Goal: Task Accomplishment & Management: Manage account settings

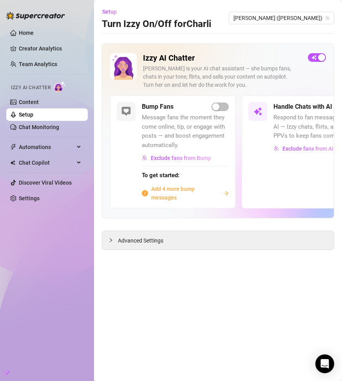
click at [175, 200] on span "Add 4 more bump messages" at bounding box center [185, 193] width 69 height 17
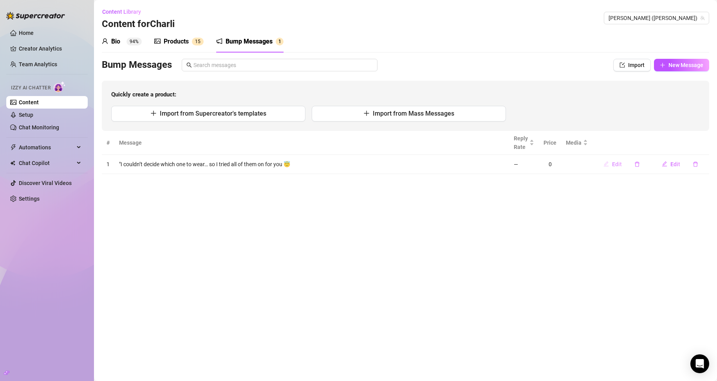
click at [341, 165] on button "Edit" at bounding box center [612, 164] width 31 height 13
type textarea ""I couldn’t decide which one to wear… so I tried all of them on for you 😇"
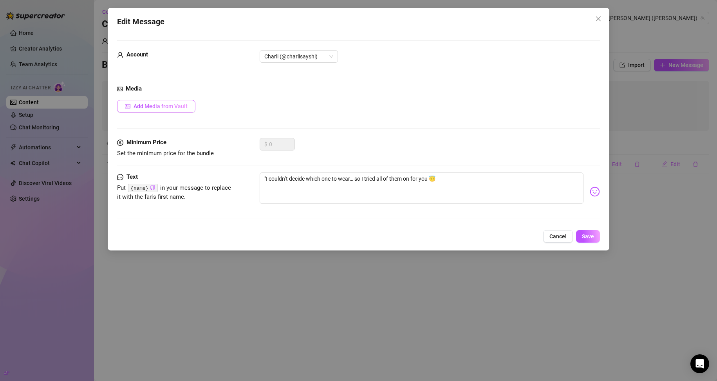
click at [145, 103] on span "Add Media from Vault" at bounding box center [161, 106] width 54 height 6
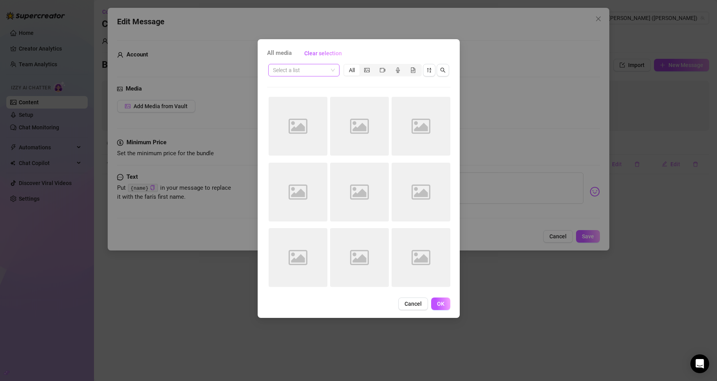
click at [315, 70] on input "search" at bounding box center [300, 70] width 55 height 12
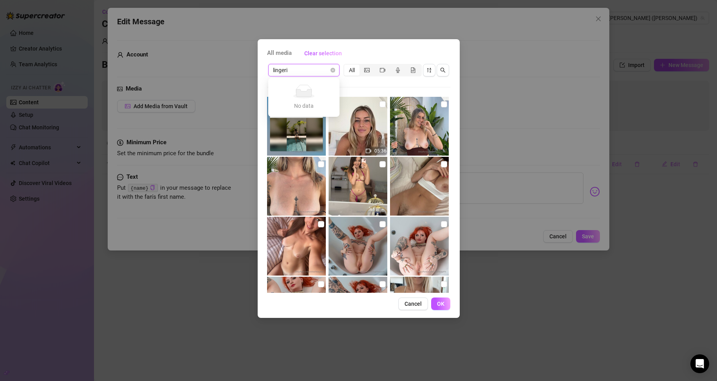
type input "lingerie"
click at [325, 71] on input "search" at bounding box center [300, 70] width 55 height 12
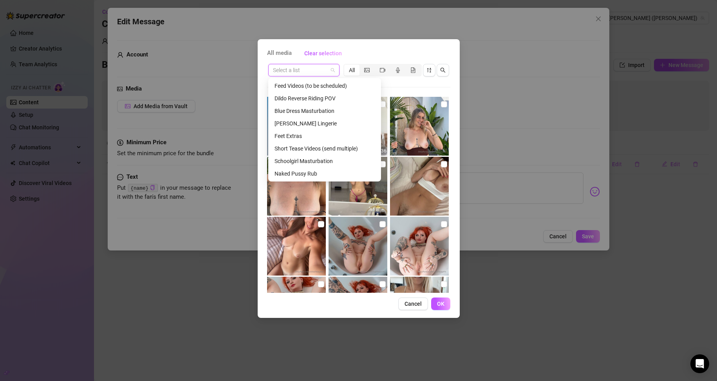
scroll to position [166, 0]
click at [340, 147] on div "Short Tease Videos (send multiple)" at bounding box center [325, 145] width 100 height 9
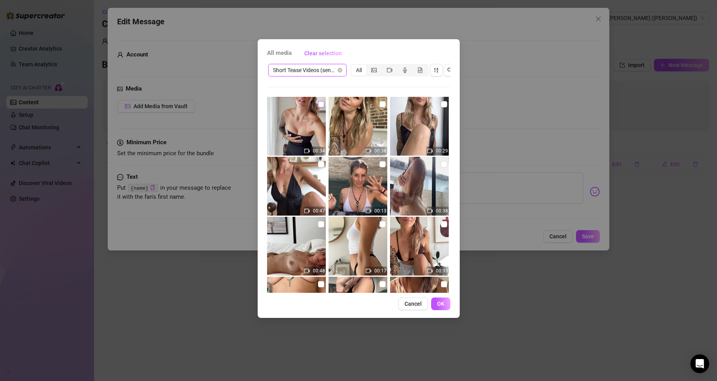
click at [321, 103] on input "checkbox" at bounding box center [321, 104] width 6 height 6
checkbox input "true"
click at [321, 165] on input "checkbox" at bounding box center [321, 164] width 6 height 6
checkbox input "true"
click at [341, 102] on input "checkbox" at bounding box center [444, 104] width 6 height 6
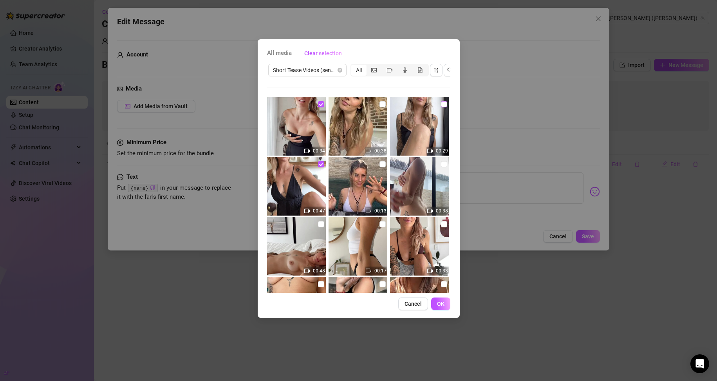
checkbox input "true"
click at [341, 224] on input "checkbox" at bounding box center [444, 224] width 6 height 6
checkbox input "true"
click at [341, 307] on span "OK" at bounding box center [440, 303] width 7 height 6
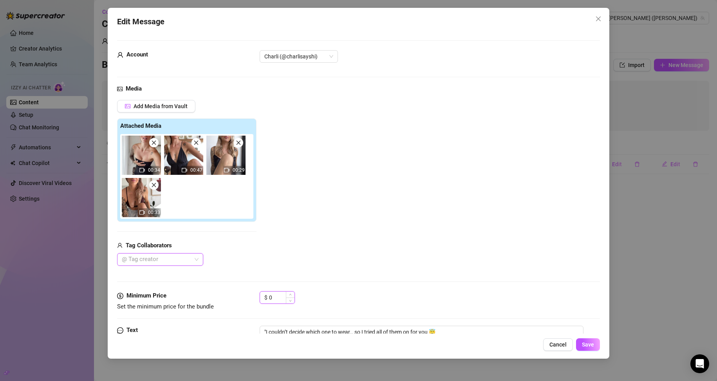
click at [278, 299] on input "0" at bounding box center [281, 297] width 25 height 12
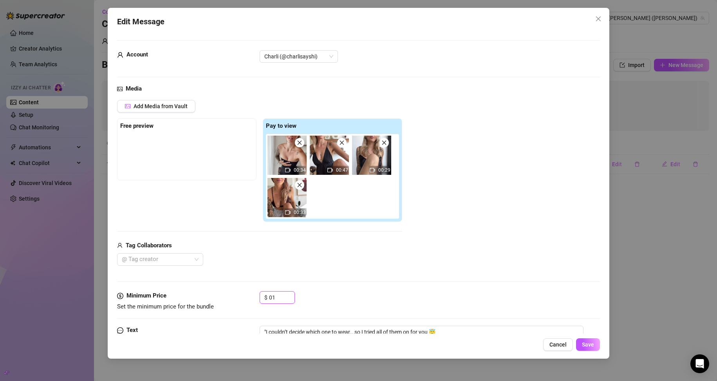
drag, startPoint x: 278, startPoint y: 299, endPoint x: 256, endPoint y: 300, distance: 22.7
click at [256, 300] on div "Minimum Price Set the minimum price for the bundle $ 01" at bounding box center [358, 301] width 483 height 20
type input "15"
click at [334, 302] on div "$ 15" at bounding box center [430, 301] width 341 height 20
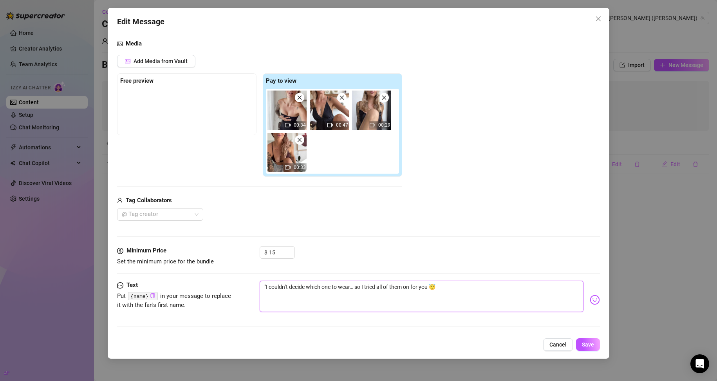
click at [341, 287] on textarea ""I couldn’t decide which one to wear… so I tried all of them on for you 😇" at bounding box center [422, 295] width 324 height 31
type textarea ""I couldn’t decide which one to wear… so I tried all of them on for you 😇"
type textarea ""I couldn’t decide which one to wear… so I tried all of them on for you 😇 t"
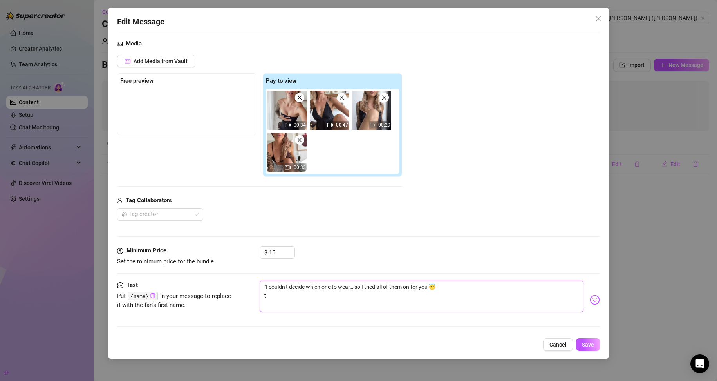
type textarea ""I couldn’t decide which one to wear… so I tried all of them on for you 😇 te"
type textarea ""I couldn’t decide which one to wear… so I tried all of them on for you 😇 tel"
type textarea ""I couldn’t decide which one to wear… so I tried all of them on for you 😇 tell"
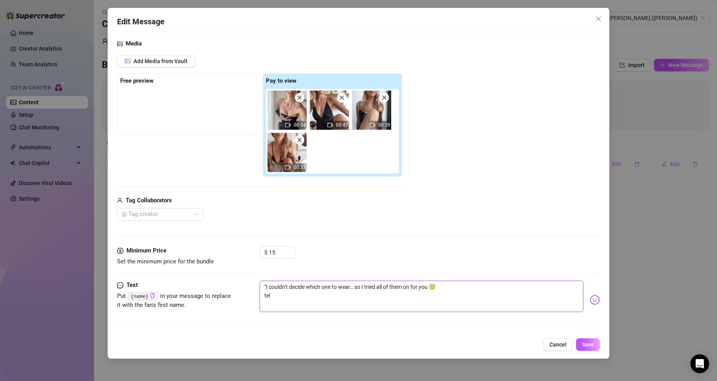
type textarea ""I couldn’t decide which one to wear… so I tried all of them on for you 😇 tell"
type textarea ""I couldn’t decide which one to wear… so I tried all of them on for you 😇 tell m"
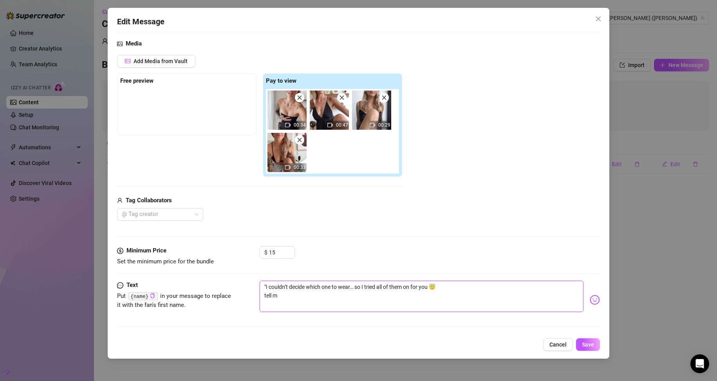
type textarea ""I couldn’t decide which one to wear… so I tried all of them on for you 😇 tell …"
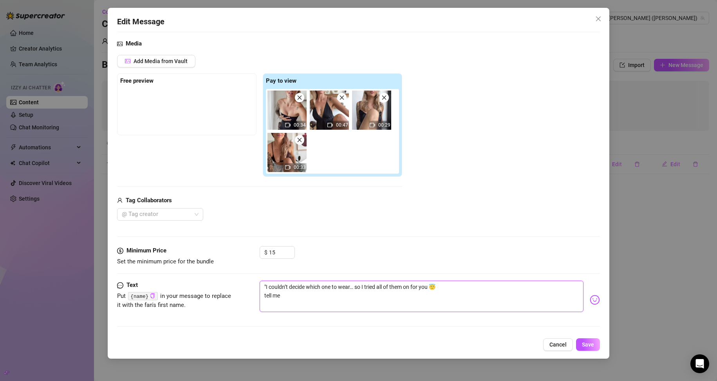
type textarea ""I couldn’t decide which one to wear… so I tried all of them on for you 😇 tell …"
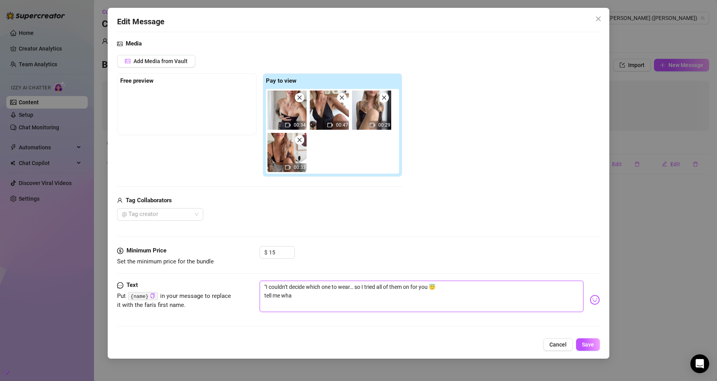
type textarea ""I couldn’t decide which one to wear… so I tried all of them on for you 😇 tell …"
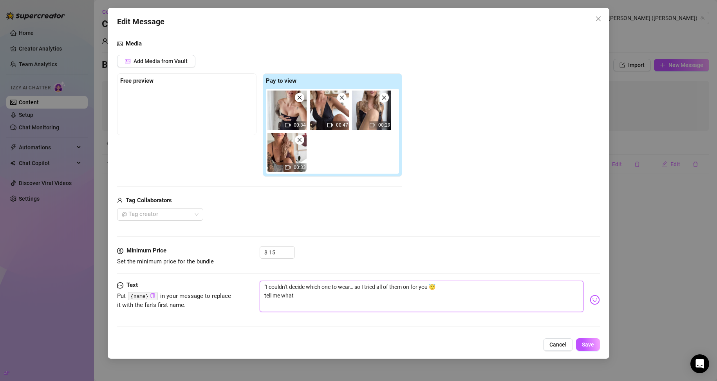
type textarea ""I couldn’t decide which one to wear… so I tried all of them on for you 😇 tell …"
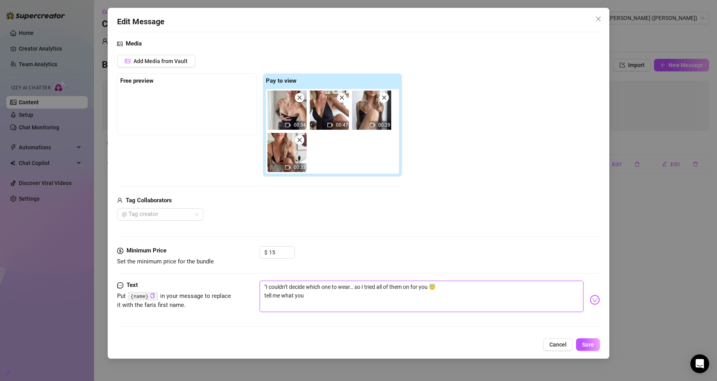
type textarea ""I couldn’t decide which one to wear… so I tried all of them on for you 😇 tell …"
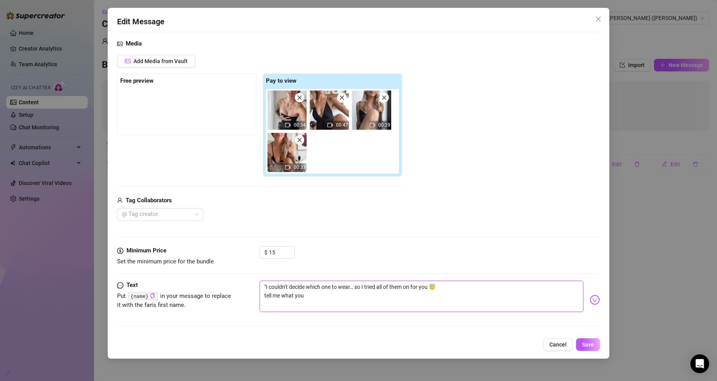
type textarea ""I couldn’t decide which one to wear… so I tried all of them on for you 😇 tell …"
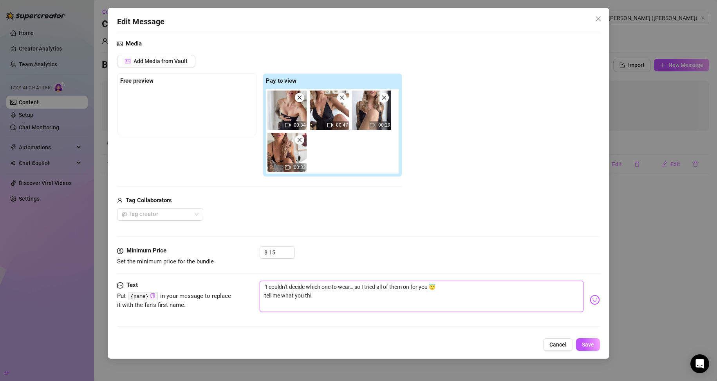
type textarea ""I couldn’t decide which one to wear… so I tried all of them on for you 😇 tell …"
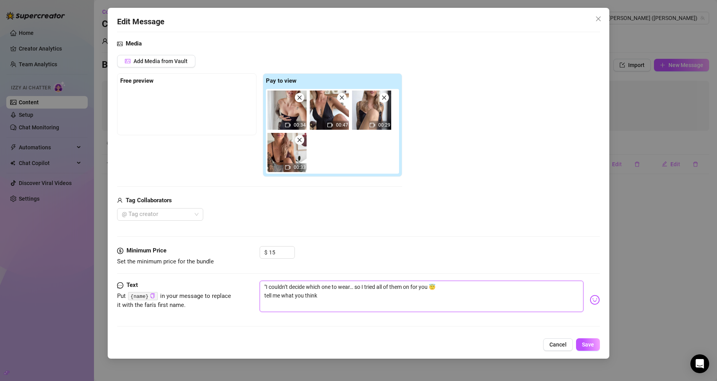
type textarea ""I couldn’t decide which one to wear… so I tried all of them on for you 😇 tell …"
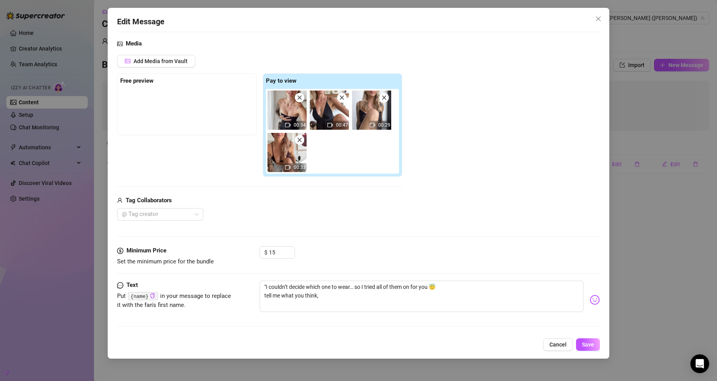
click at [140, 296] on code "{name}" at bounding box center [142, 296] width 29 height 8
click at [154, 297] on icon "copy" at bounding box center [152, 295] width 5 height 5
click at [321, 294] on textarea ""I couldn’t decide which one to wear… so I tried all of them on for you 😇 tell …" at bounding box center [422, 295] width 324 height 31
paste textarea "{name}"
type textarea ""I couldn’t decide which one to wear… so I tried all of them on for you 😇 tell …"
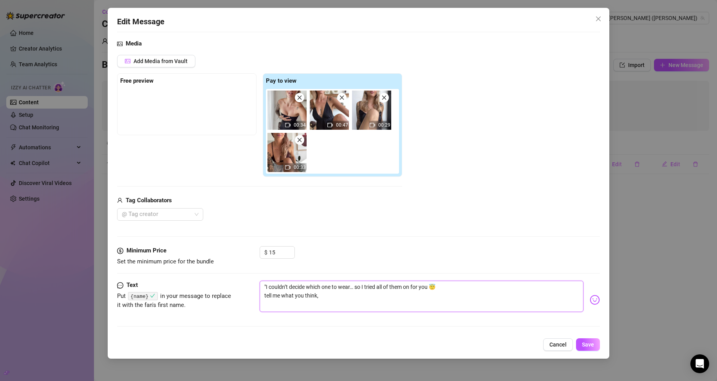
type textarea ""I couldn’t decide which one to wear… so I tried all of them on for you 😇 tell …"
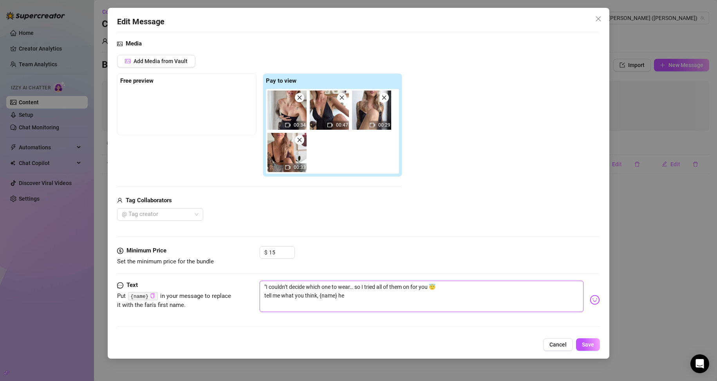
type textarea ""I couldn’t decide which one to wear… so I tried all of them on for you 😇 tell …"
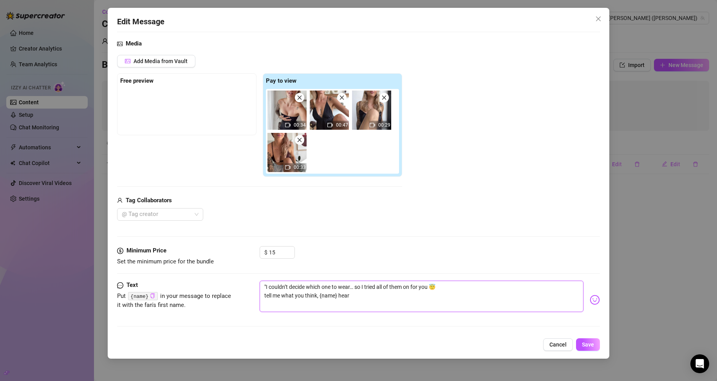
type textarea ""I couldn’t decide which one to wear… so I tried all of them on for you 😇 tell …"
click at [341, 347] on span "Save" at bounding box center [588, 344] width 12 height 6
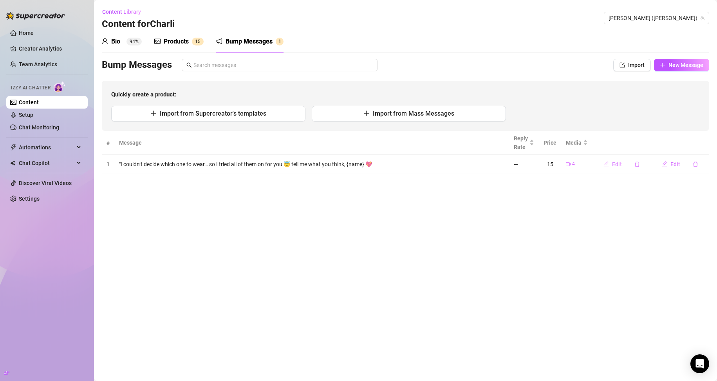
click at [341, 166] on span "Edit" at bounding box center [617, 164] width 10 height 6
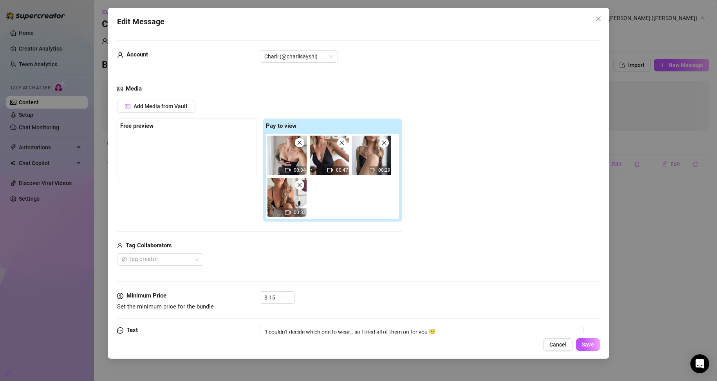
click at [341, 201] on div "Edit Message Account Charli (@charlisayshi) Media Add Media from Vault Free pre…" at bounding box center [358, 190] width 717 height 381
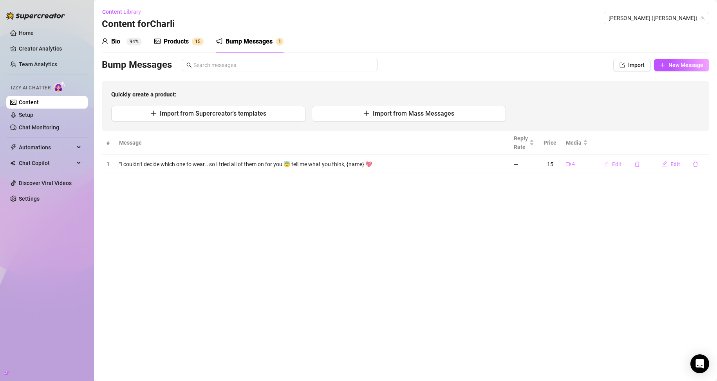
click at [341, 164] on span "Edit" at bounding box center [617, 164] width 10 height 6
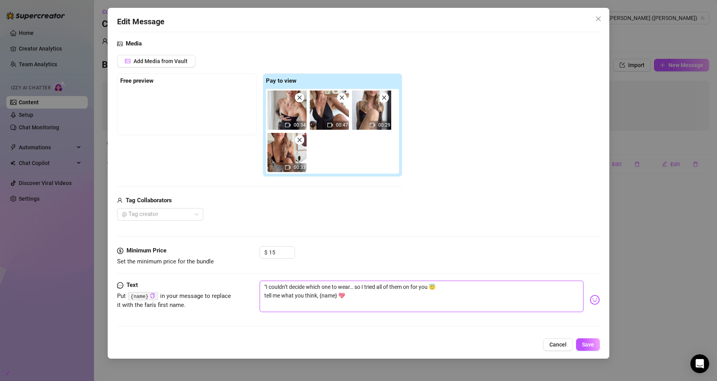
click at [266, 284] on textarea ""I couldn’t decide which one to wear… so I tried all of them on for you 😇 tell …" at bounding box center [422, 295] width 324 height 31
type textarea ""icouldn’t decide which one to wear… so I tried all of them on for you 😇 tell m…"
type textarea ""i couldn’t decide which one to wear… so I tried all of them on for you 😇 tell …"
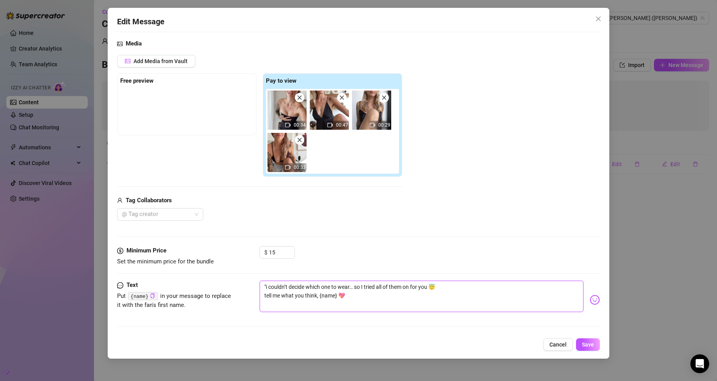
drag, startPoint x: 426, startPoint y: 285, endPoint x: 421, endPoint y: 285, distance: 4.7
click at [341, 285] on textarea ""i couldn’t decide which one to wear… so I tried all of them on for you 😇 tell …" at bounding box center [422, 295] width 324 height 31
type textarea ""i couldn’t decide which one to wear… so I tried all of them on for u 😇 tell me…"
type textarea ""i couldn’t decide which one to wear… [PERSON_NAME] tried all of them on for u …"
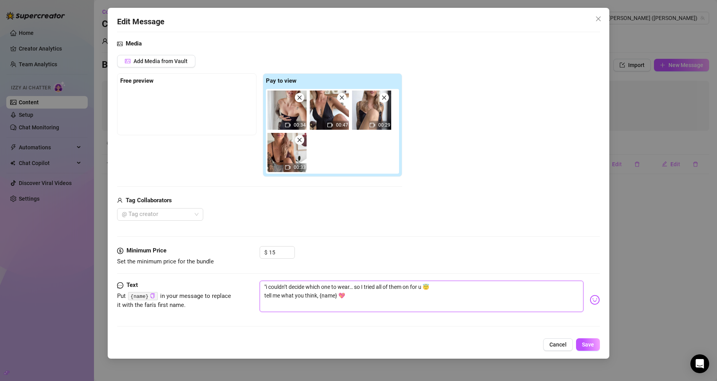
type textarea ""i couldn’t decide which one to wear… [PERSON_NAME] tried all of them on for u …"
type textarea ""i couldn’t decide which one to wear… so I tried all of them on for u 😇 tell me…"
click at [341, 288] on textarea ""i couldn’t decide which one to wear… so I tried all of them on for u 😇 tell me…" at bounding box center [422, 295] width 324 height 31
type textarea ""i couldn’t decide which one to wear… so i tried all of them on for u 😇 tell me…"
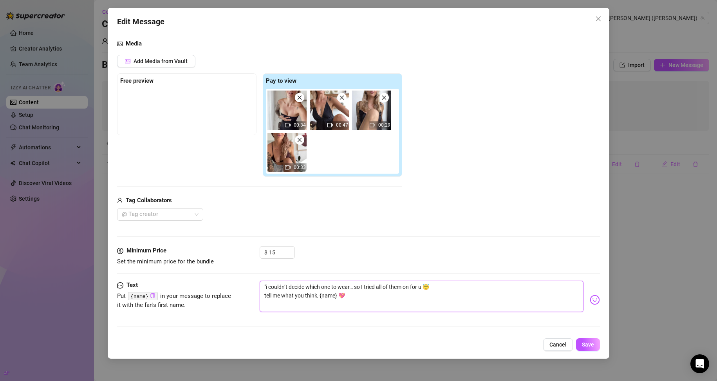
type textarea ""i couldn’t decide which one to wear… so i tried all of them on for u 😇 tell me…"
drag, startPoint x: 301, startPoint y: 293, endPoint x: 296, endPoint y: 293, distance: 5.1
click at [296, 293] on textarea ""i couldn’t decide which one to wear… so i tried all of them on for u 😇 tell me…" at bounding box center [422, 295] width 324 height 31
type textarea ""i couldn’t decide which one to wear… so i tried all of them on for u 😇 tell me…"
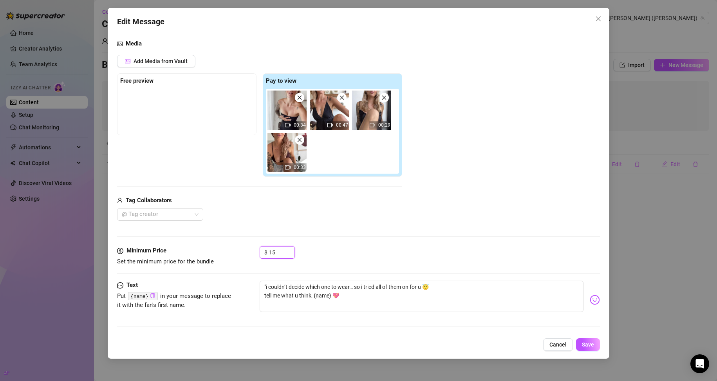
drag, startPoint x: 278, startPoint y: 252, endPoint x: 259, endPoint y: 251, distance: 18.8
click at [259, 251] on div "Minimum Price Set the minimum price for the bundle $ 15" at bounding box center [358, 256] width 483 height 20
type input "10"
click at [341, 348] on button "Save" at bounding box center [588, 344] width 24 height 13
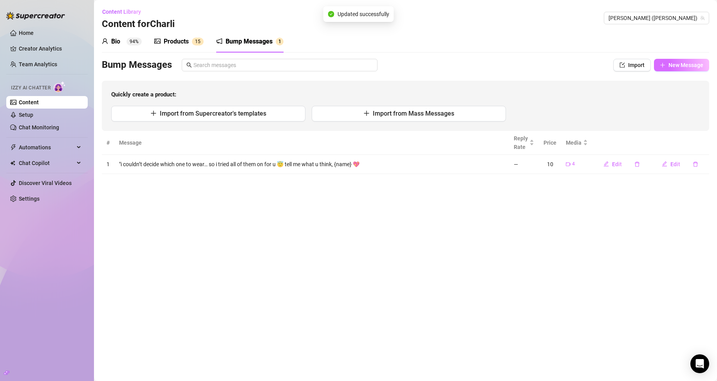
click at [341, 68] on span "New Message" at bounding box center [685, 65] width 35 height 6
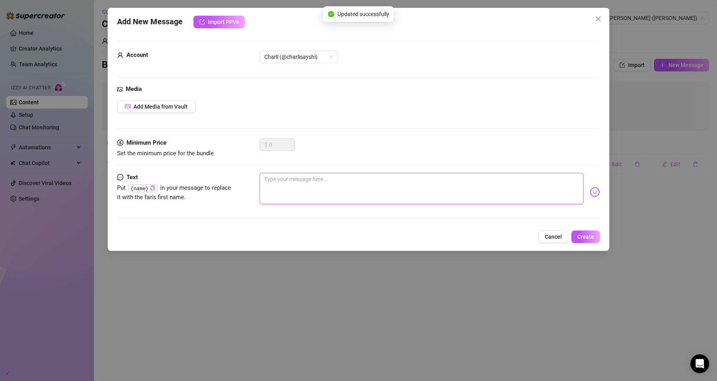
click at [286, 194] on textarea at bounding box center [422, 188] width 324 height 31
paste textarea ""Ever seen me slowly undress just for you? Let me fix that 😏"
type textarea ""Ever seen me slowly undress just for you? Let me fix that 😏"
type textarea ""ever seen me slowly undress just for you? Let me fix that 😏"
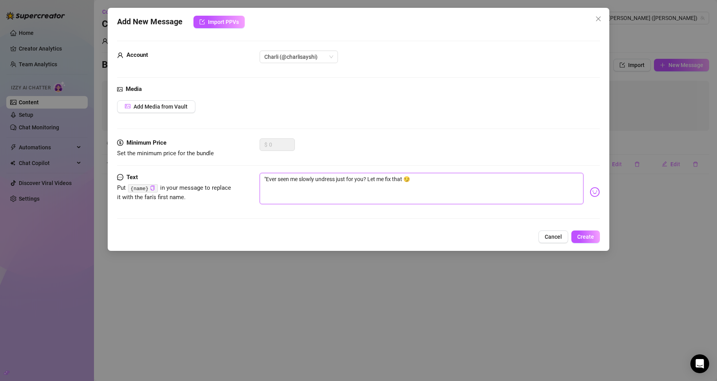
type textarea ""ever seen me slowly undress just for you? Let me fix that 😏"
click at [341, 178] on textarea ""ever seen me slowly undress just for you? Let me fix that 😏" at bounding box center [422, 188] width 324 height 31
type textarea ""ever seen me slowly undress just for you? let me fix that 😏"
click at [341, 177] on textarea ""ever seen me slowly undress just for you? let me fix that 😏" at bounding box center [422, 188] width 324 height 31
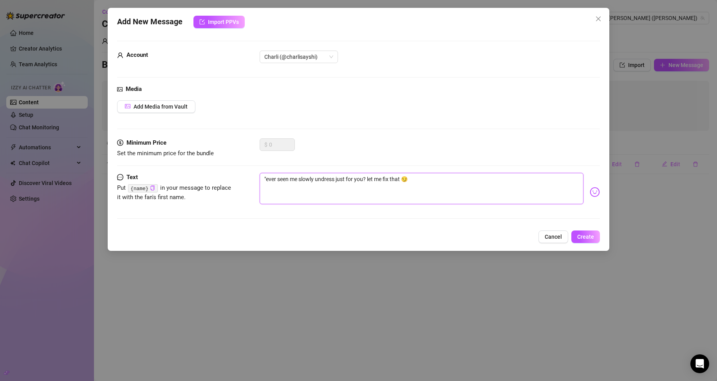
type textarea ""ever seen me slowly undress just for you? let me fix that, 😏"
click at [152, 186] on icon "copy" at bounding box center [153, 187] width 4 height 5
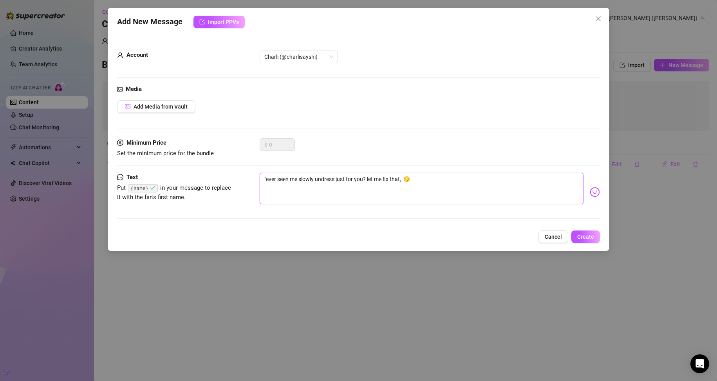
click at [341, 178] on textarea ""ever seen me slowly undress just for you? let me fix that, 😏" at bounding box center [422, 188] width 324 height 31
paste textarea "{name}"
type textarea ""ever seen me slowly undress just for you? let me fix that, {name}😏"
type textarea ""ever seen me slowly undress just for you? let me fix that, {name} 😏"
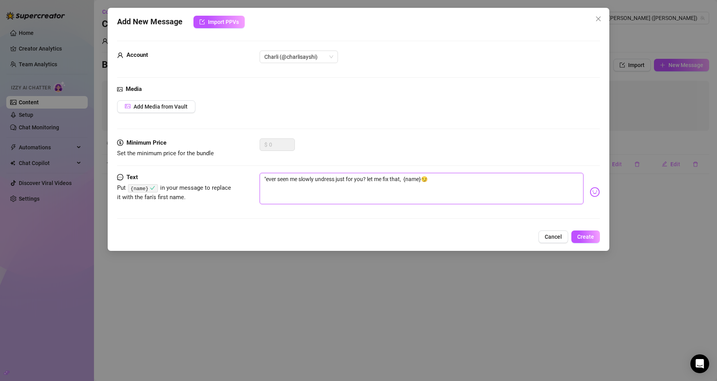
type textarea ""ever seen me slowly undress just for you? let me fix that, {name} 😏"
click at [341, 180] on textarea ""ever seen me slowly undress just for you? let me fix that, {name} 😏" at bounding box center [422, 188] width 324 height 31
click at [341, 179] on textarea ""ever seen me slowly undress just for you? let me fix that, {name} 😏" at bounding box center [422, 188] width 324 height 31
type textarea ""ever seen me slowly undress just for you? let me fix that, {name} 😏"
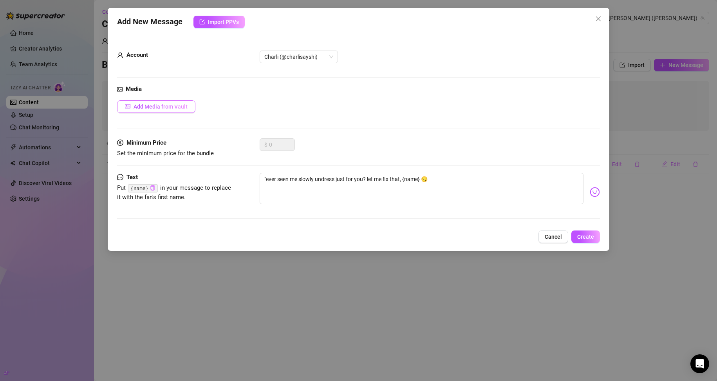
click at [161, 108] on span "Add Media from Vault" at bounding box center [161, 106] width 54 height 6
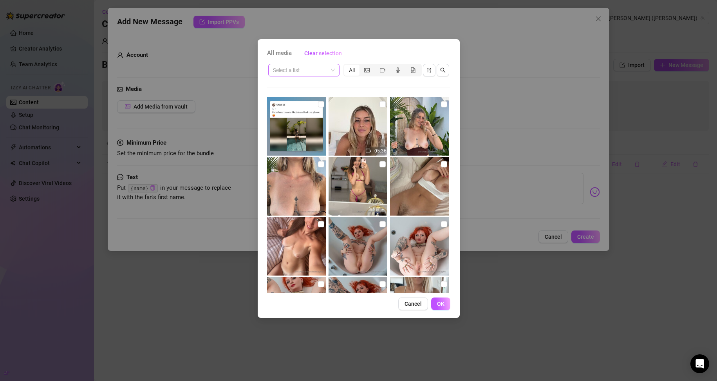
click at [293, 66] on input "search" at bounding box center [300, 70] width 55 height 12
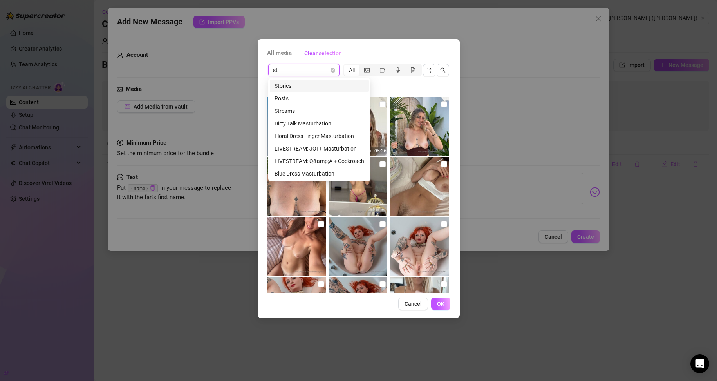
type input "s"
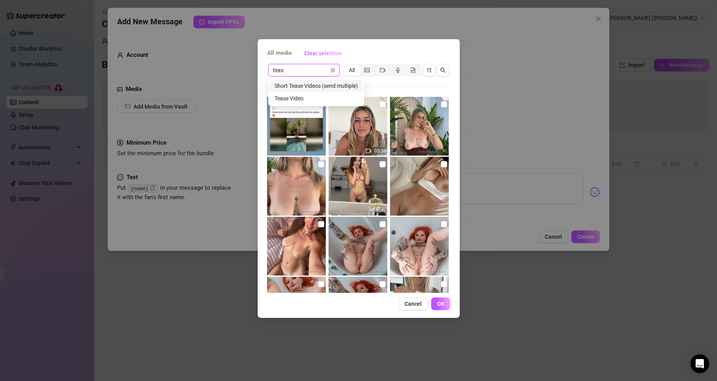
type input "tease"
click at [305, 94] on div "Tease Video" at bounding box center [316, 98] width 83 height 9
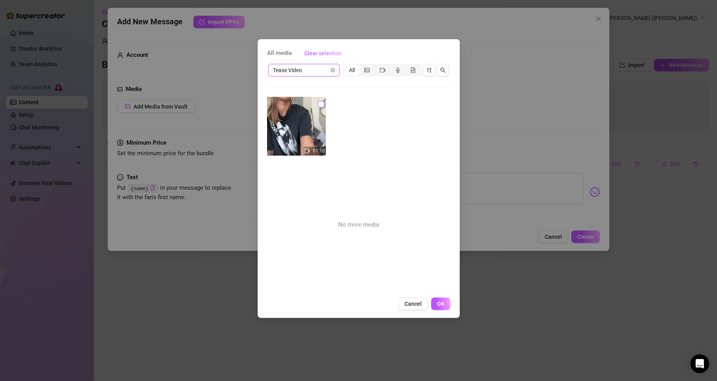
click at [318, 107] on input "checkbox" at bounding box center [321, 104] width 6 height 6
checkbox input "true"
click at [341, 299] on button "OK" at bounding box center [440, 303] width 19 height 13
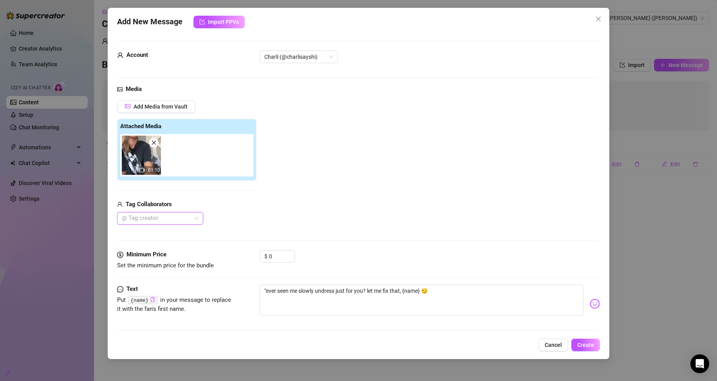
scroll to position [4, 0]
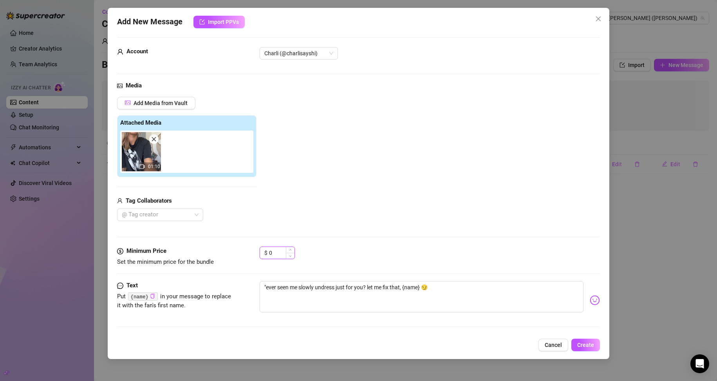
drag, startPoint x: 275, startPoint y: 256, endPoint x: 265, endPoint y: 254, distance: 10.4
click at [265, 254] on div "$ 0" at bounding box center [277, 252] width 35 height 13
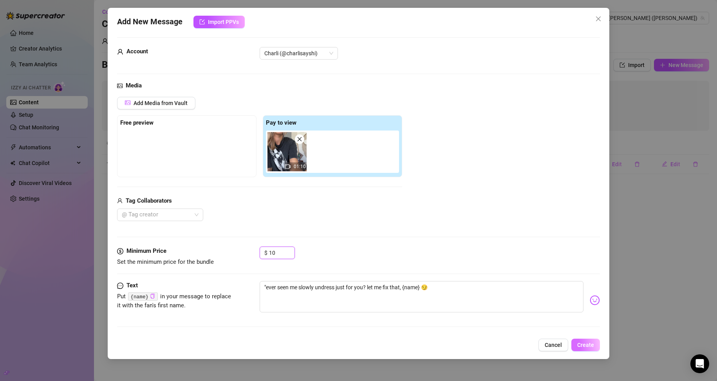
type input "10"
click at [341, 347] on span "Create" at bounding box center [585, 344] width 17 height 6
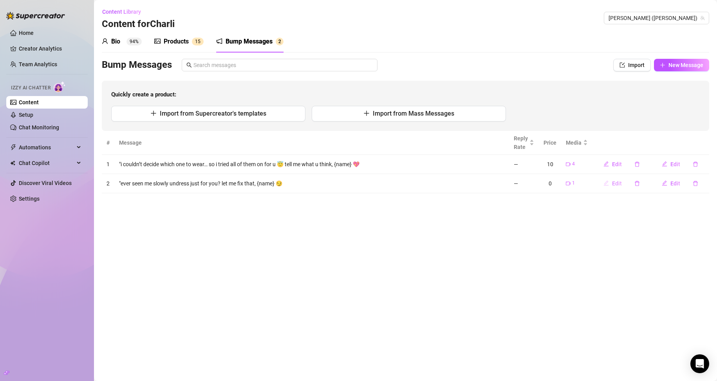
click at [341, 179] on button "Edit" at bounding box center [612, 183] width 31 height 13
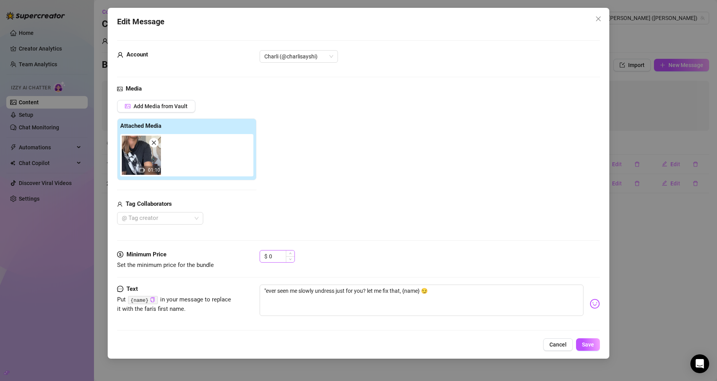
click at [268, 256] on div "$ 0" at bounding box center [277, 256] width 35 height 13
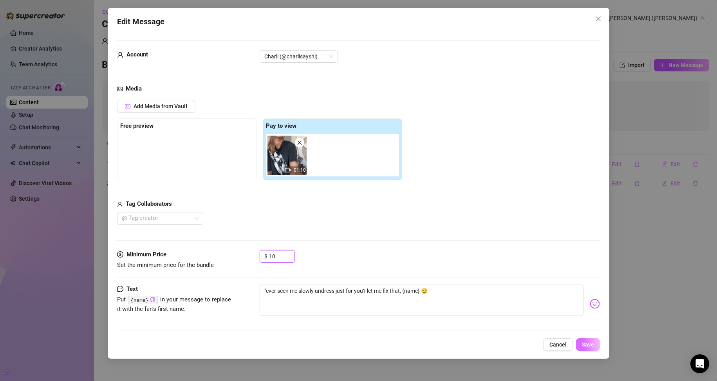
type input "10"
click at [341, 349] on button "Save" at bounding box center [588, 344] width 24 height 13
